Goal: Transaction & Acquisition: Purchase product/service

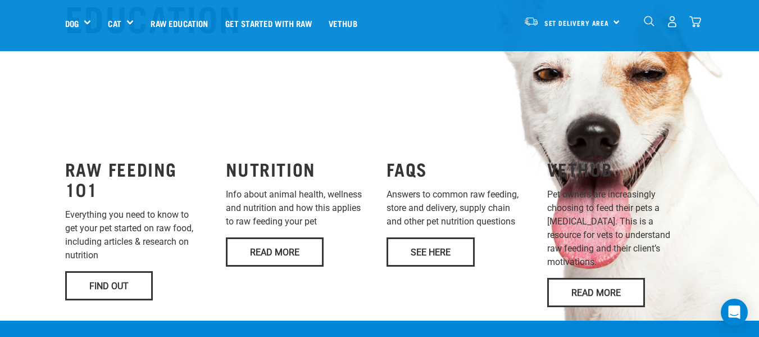
scroll to position [844, 0]
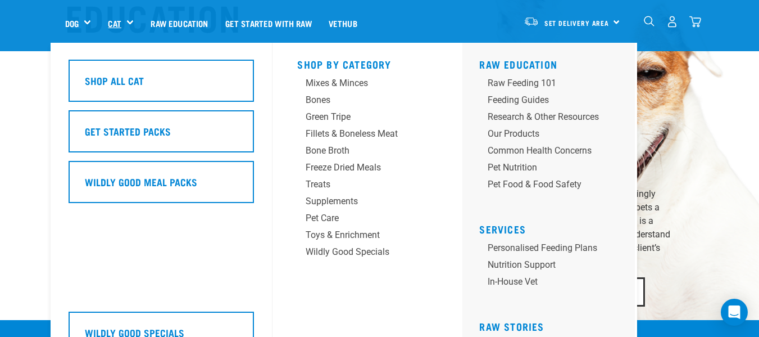
click at [120, 27] on link "Cat" at bounding box center [114, 23] width 13 height 13
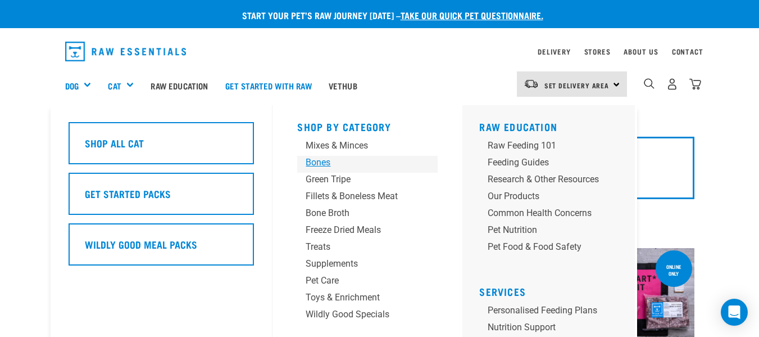
click at [319, 160] on div "Bones" at bounding box center [358, 162] width 105 height 13
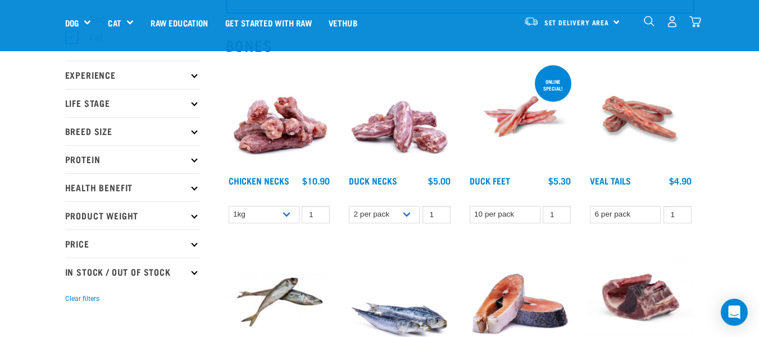
scroll to position [110, 0]
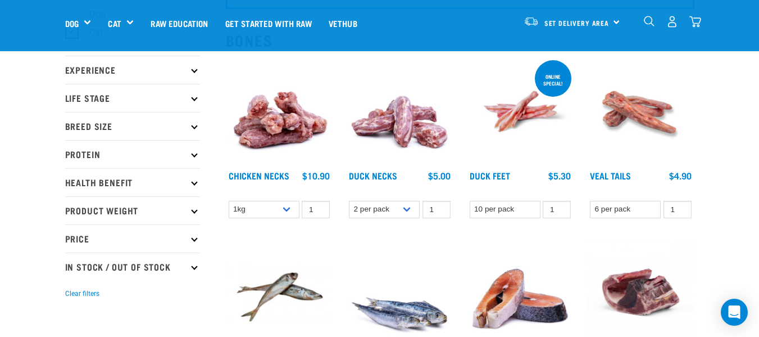
click at [740, 196] on div "Start your pet’s raw journey [DATE] – take our quick pet questionnaire. Deliver…" at bounding box center [379, 310] width 759 height 840
click at [736, 192] on div "Start your pet’s raw journey [DATE] – take our quick pet questionnaire. Deliver…" at bounding box center [379, 310] width 759 height 840
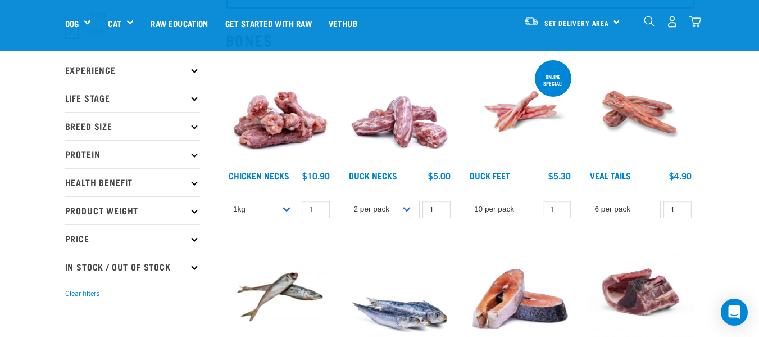
click at [740, 194] on div "Start your pet’s raw journey [DATE] – take our quick pet questionnaire. Deliver…" at bounding box center [379, 310] width 759 height 840
click at [737, 192] on div "Start your pet’s raw journey [DATE] – take our quick pet questionnaire. Deliver…" at bounding box center [379, 310] width 759 height 840
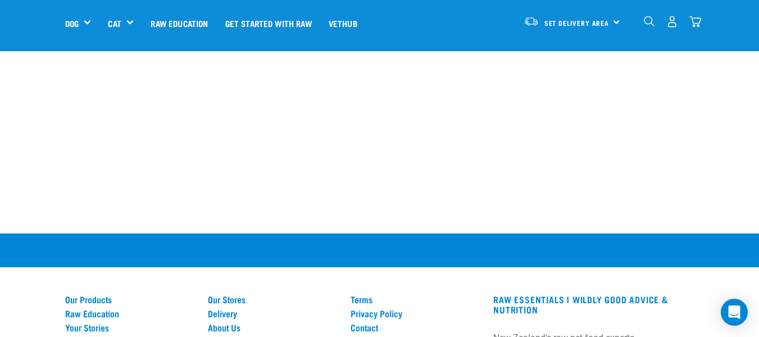
scroll to position [913, 0]
